Goal: Task Accomplishment & Management: Use online tool/utility

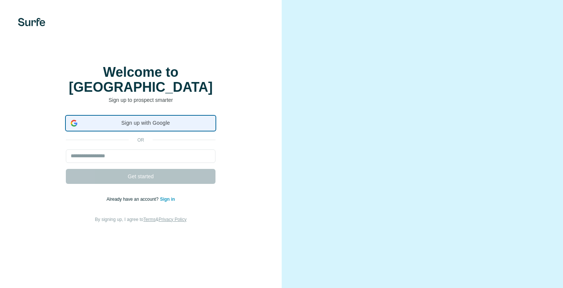
click at [165, 123] on span "Sign up with Google" at bounding box center [145, 123] width 130 height 8
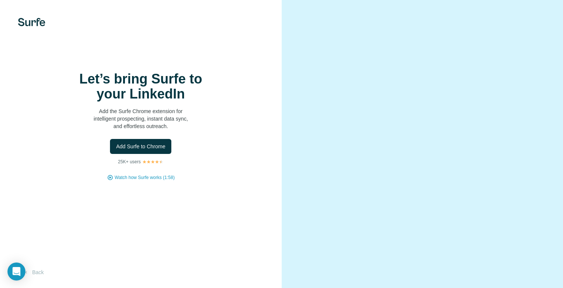
click at [31, 12] on div "Let’s bring Surfe to your LinkedIn Add the Surfe Chrome extension for intellige…" at bounding box center [141, 144] width 282 height 288
click at [31, 27] on div "Let’s bring Surfe to your LinkedIn Add the Surfe Chrome extension for intellige…" at bounding box center [141, 144] width 282 height 288
click at [163, 150] on span "Add Surfe to Chrome" at bounding box center [140, 146] width 49 height 7
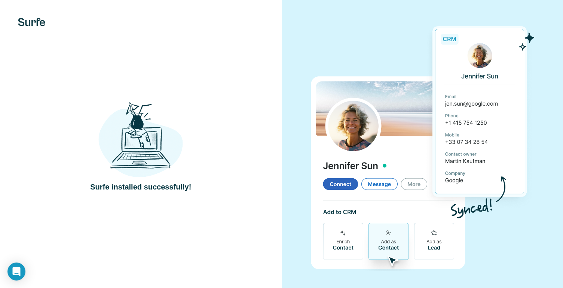
click at [163, 187] on h4 "Surfe installed successfully!" at bounding box center [140, 186] width 101 height 10
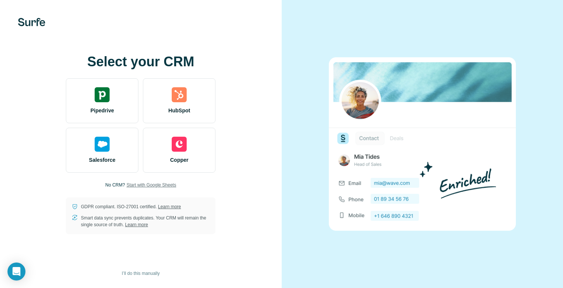
click at [139, 183] on span "Start with Google Sheets" at bounding box center [151, 184] width 50 height 7
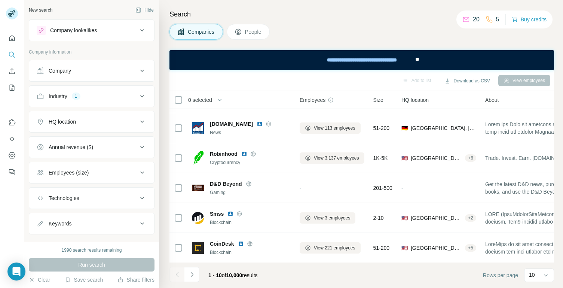
scroll to position [146, 0]
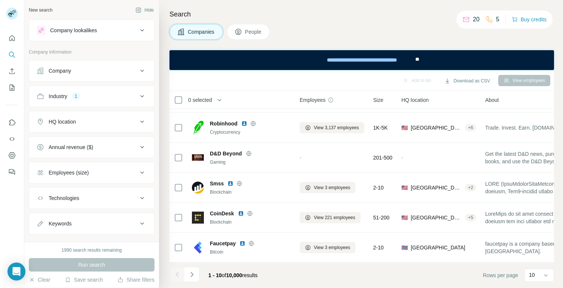
click at [88, 101] on button "Industry 1" at bounding box center [91, 96] width 125 height 18
click at [109, 64] on button "Company" at bounding box center [91, 71] width 125 height 18
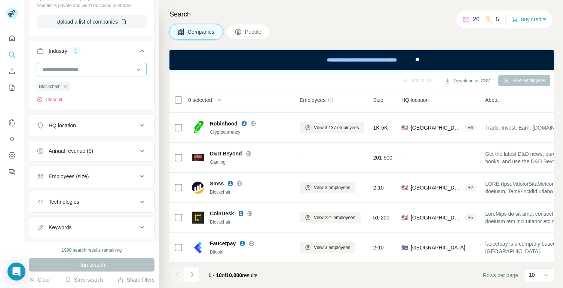
scroll to position [138, 0]
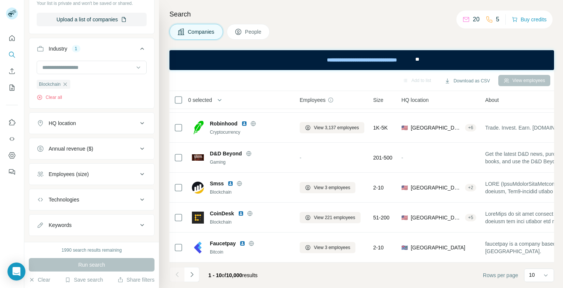
click at [94, 122] on div "HQ location" at bounding box center [87, 122] width 101 height 7
click at [98, 138] on input "text" at bounding box center [92, 141] width 110 height 13
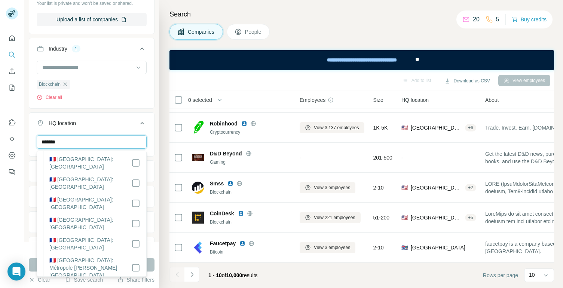
scroll to position [282, 0]
type input "******"
click at [160, 249] on div "Search Companies People Add to list Download as CSV View employees 0 selected C…" at bounding box center [361, 144] width 404 height 288
